Goal: Book appointment/travel/reservation

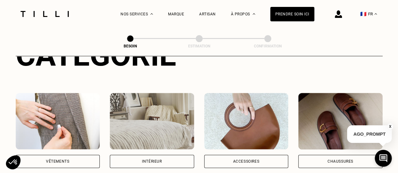
scroll to position [126, 0]
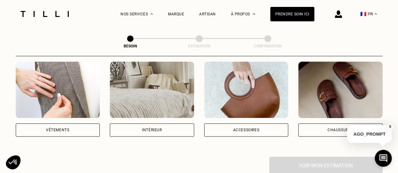
click at [55, 124] on div "Vêtements" at bounding box center [58, 130] width 84 height 13
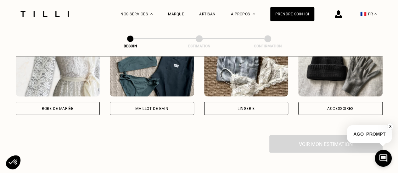
scroll to position [394, 0]
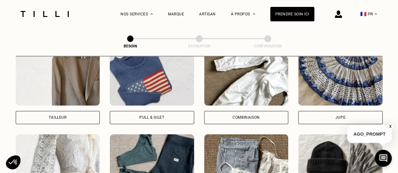
click at [55, 116] on div "Tailleur" at bounding box center [58, 117] width 84 height 13
select select "FR"
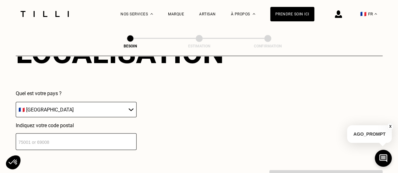
scroll to position [610, 0]
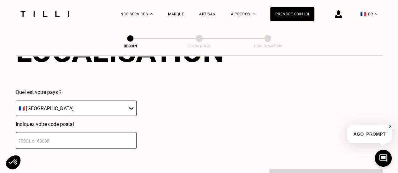
click at [95, 135] on input "number" at bounding box center [76, 140] width 121 height 17
type input "92270"
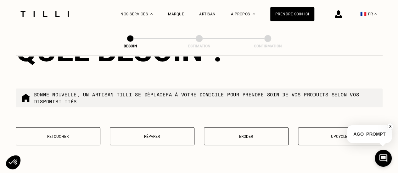
scroll to position [797, 0]
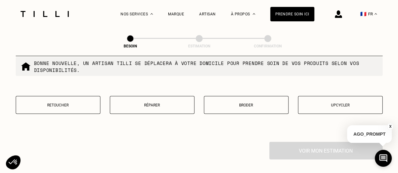
click at [77, 103] on button "Retoucher" at bounding box center [58, 105] width 85 height 18
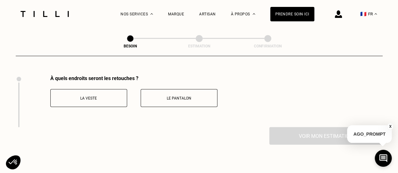
scroll to position [864, 0]
click at [113, 97] on button "La veste" at bounding box center [88, 98] width 77 height 18
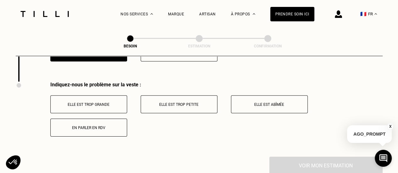
click at [176, 96] on div "Elle est trop grande Elle est trop petite Elle est abîmée En parler en RDV" at bounding box center [216, 112] width 332 height 49
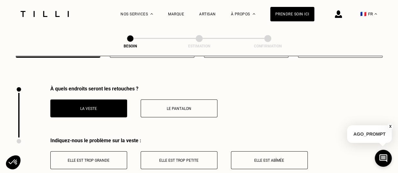
click at [176, 107] on p "Le pantalon" at bounding box center [179, 109] width 70 height 4
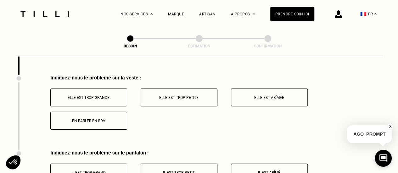
scroll to position [885, 0]
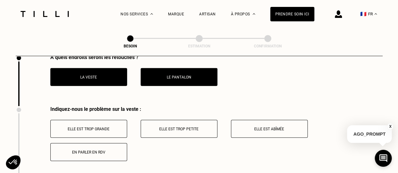
click at [100, 150] on p "En parler en RDV" at bounding box center [89, 152] width 70 height 4
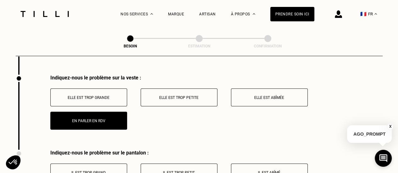
scroll to position [948, 0]
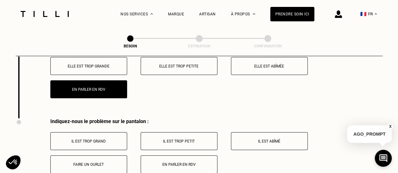
click at [117, 163] on p "Faire un ourlet" at bounding box center [89, 165] width 70 height 4
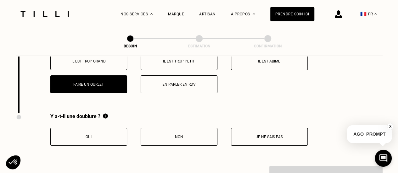
scroll to position [1042, 0]
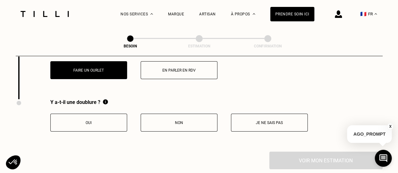
click at [252, 121] on p "Je ne sais pas" at bounding box center [269, 123] width 70 height 4
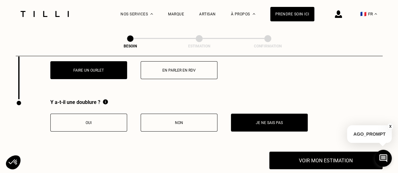
scroll to position [1073, 0]
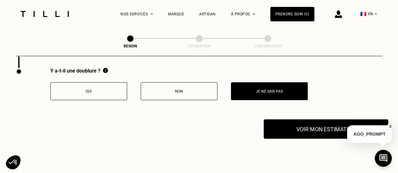
click at [312, 126] on button "Voir mon estimation" at bounding box center [325, 128] width 124 height 19
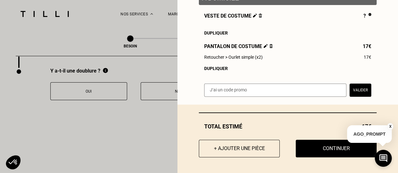
scroll to position [96, 0]
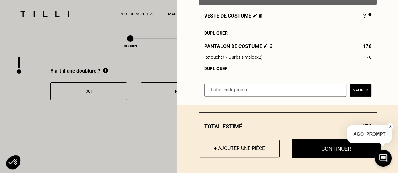
click at [294, 155] on button "Continuer" at bounding box center [335, 148] width 89 height 19
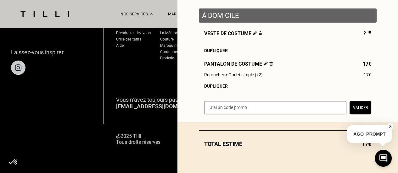
scroll to position [78, 0]
select select "FR"
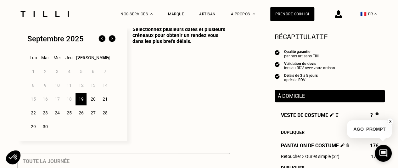
scroll to position [157, 0]
